Goal: Find specific page/section: Find specific page/section

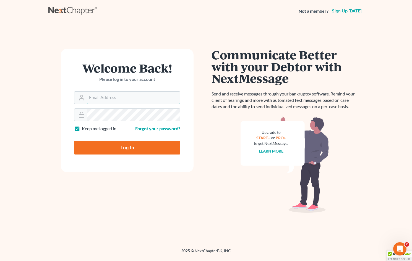
type input "tammys@4bankruptcy.com"
click at [144, 147] on input "Log In" at bounding box center [127, 148] width 106 height 14
type input "Thinking..."
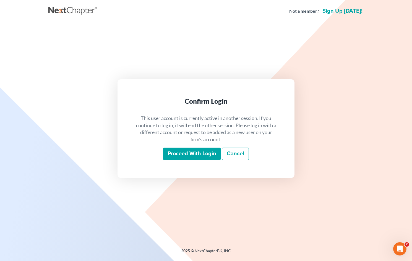
click at [197, 156] on input "Proceed with login" at bounding box center [191, 154] width 57 height 13
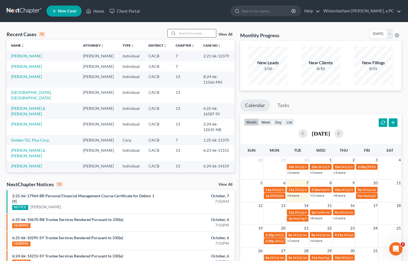
click at [187, 34] on input "search" at bounding box center [196, 33] width 39 height 8
type input "[PERSON_NAME]"
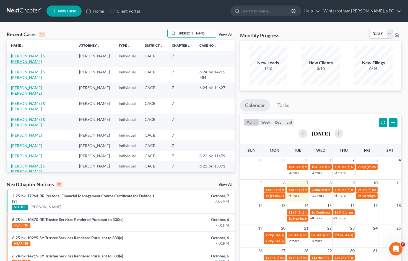
click at [45, 55] on link "[PERSON_NAME] & [PERSON_NAME]" at bounding box center [28, 59] width 34 height 10
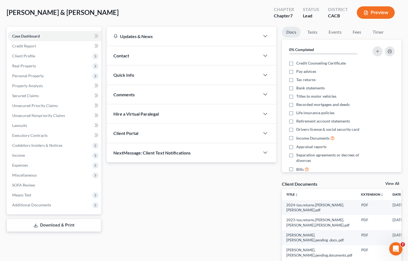
scroll to position [59, 0]
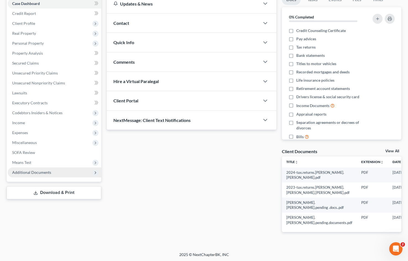
click at [44, 172] on span "Additional Documents" at bounding box center [31, 172] width 39 height 5
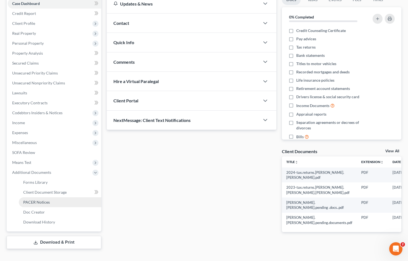
click at [35, 201] on span "PACER Notices" at bounding box center [36, 202] width 27 height 5
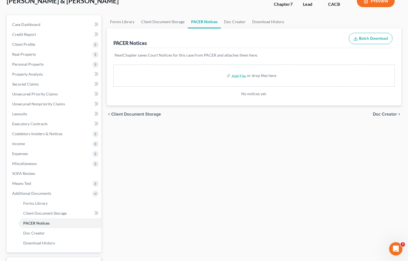
scroll to position [68, 0]
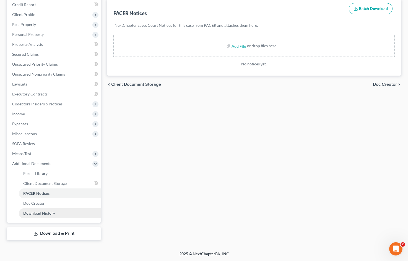
click at [36, 214] on span "Download History" at bounding box center [39, 213] width 32 height 5
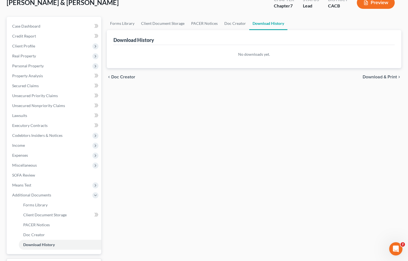
scroll to position [68, 0]
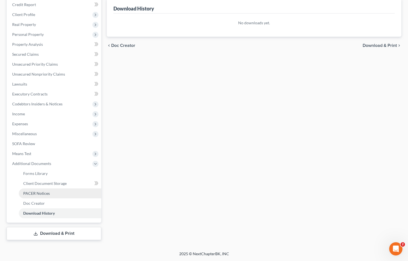
click at [29, 194] on span "PACER Notices" at bounding box center [36, 193] width 27 height 5
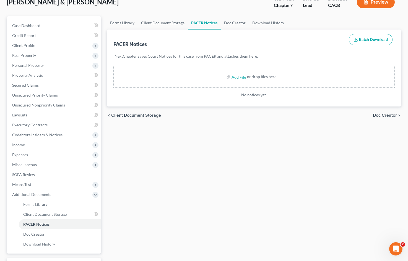
scroll to position [68, 0]
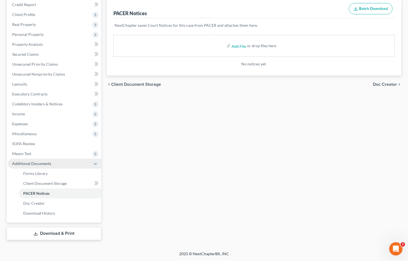
click at [23, 164] on span "Additional Documents" at bounding box center [31, 163] width 39 height 5
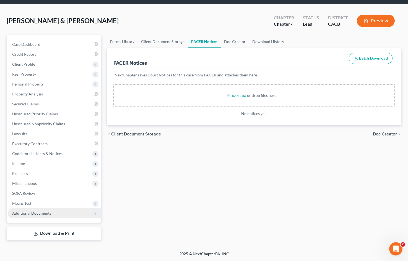
scroll to position [18, 0]
click at [20, 215] on span "Additional Documents" at bounding box center [31, 213] width 39 height 5
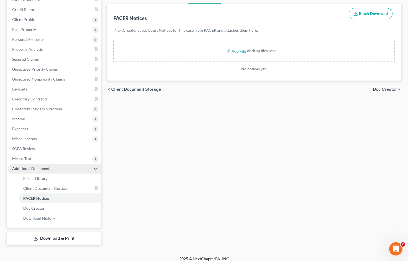
scroll to position [68, 0]
